Goal: Transaction & Acquisition: Purchase product/service

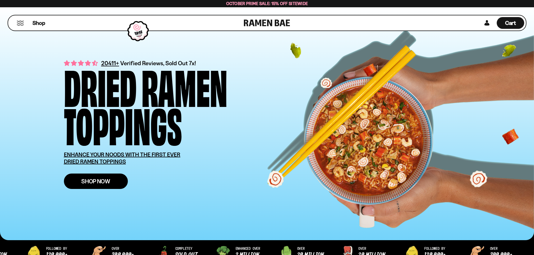
click at [94, 177] on link "Shop Now" at bounding box center [96, 181] width 64 height 15
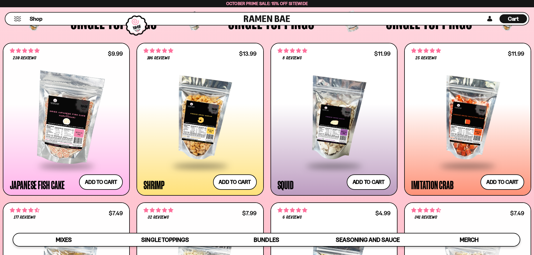
scroll to position [588, 0]
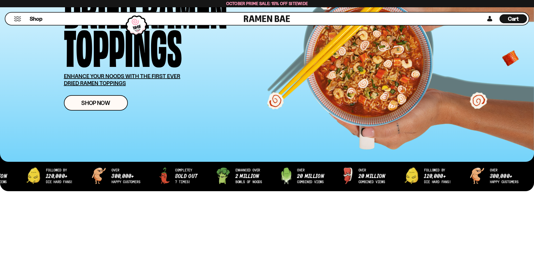
scroll to position [84, 0]
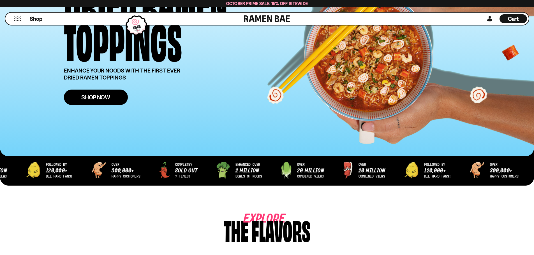
click at [111, 96] on link "Shop Now" at bounding box center [96, 97] width 64 height 15
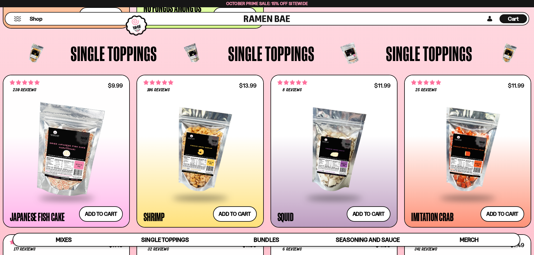
scroll to position [616, 0]
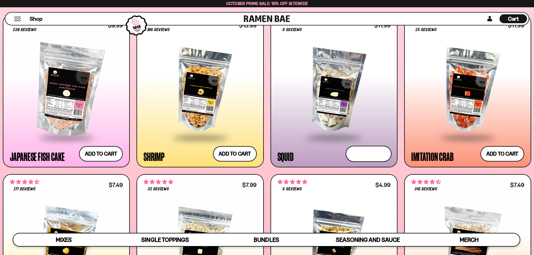
drag, startPoint x: 353, startPoint y: 154, endPoint x: 343, endPoint y: 156, distance: 10.6
click at [353, 154] on button "Add to cart Add ― Regular price $11.99 Regular price Sale price $11.99 Unit pri…" at bounding box center [368, 154] width 46 height 16
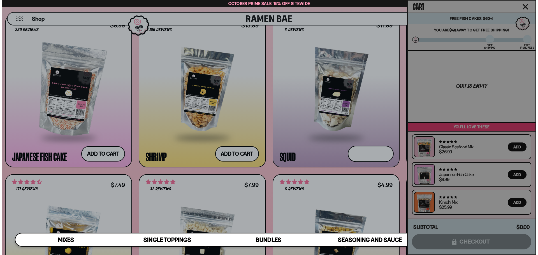
scroll to position [620, 0]
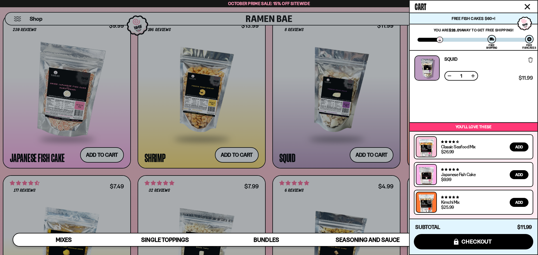
click at [239, 155] on div at bounding box center [269, 127] width 538 height 255
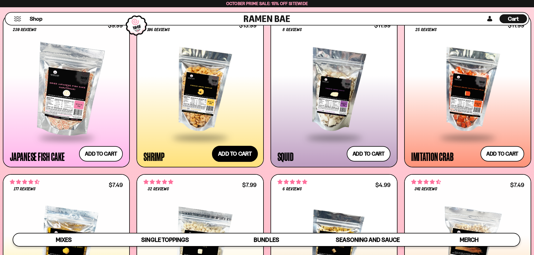
click at [245, 152] on button "Add to cart Add ― Regular price $13.99 Regular price Sale price $13.99 Unit pri…" at bounding box center [235, 154] width 46 height 16
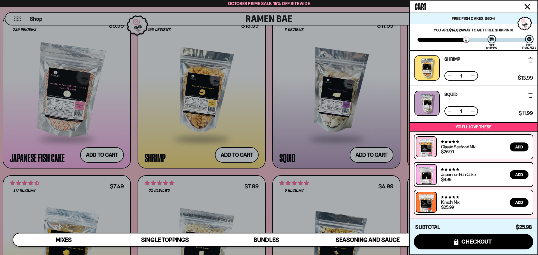
click at [235, 132] on div at bounding box center [269, 127] width 538 height 255
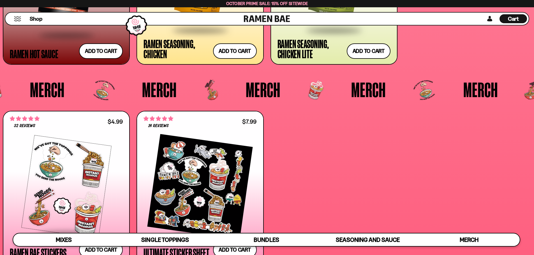
scroll to position [1709, 0]
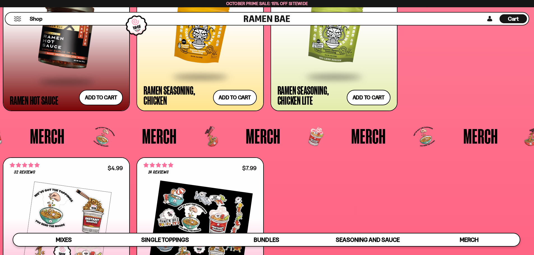
click at [504, 18] on div "Cart D0381C2F-513E-4F90-8A41-6F0A75DCBAAA" at bounding box center [512, 18] width 27 height 9
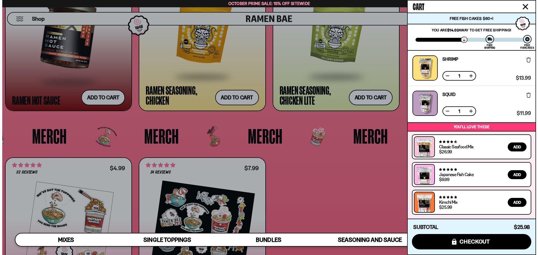
scroll to position [1720, 0]
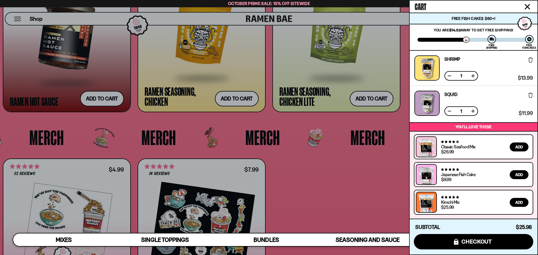
drag, startPoint x: 347, startPoint y: 180, endPoint x: 347, endPoint y: 177, distance: 3.4
click at [347, 180] on div at bounding box center [269, 127] width 538 height 255
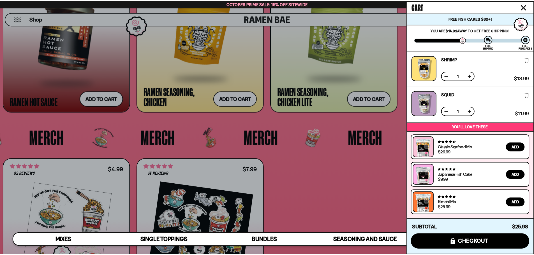
scroll to position [1709, 0]
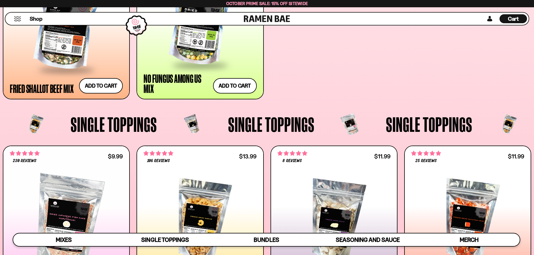
drag, startPoint x: 459, startPoint y: 145, endPoint x: 462, endPoint y: 146, distance: 3.4
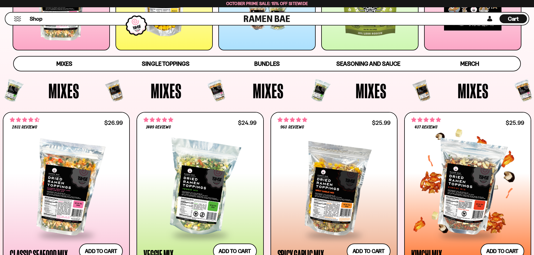
scroll to position [168, 0]
